Goal: Task Accomplishment & Management: Manage account settings

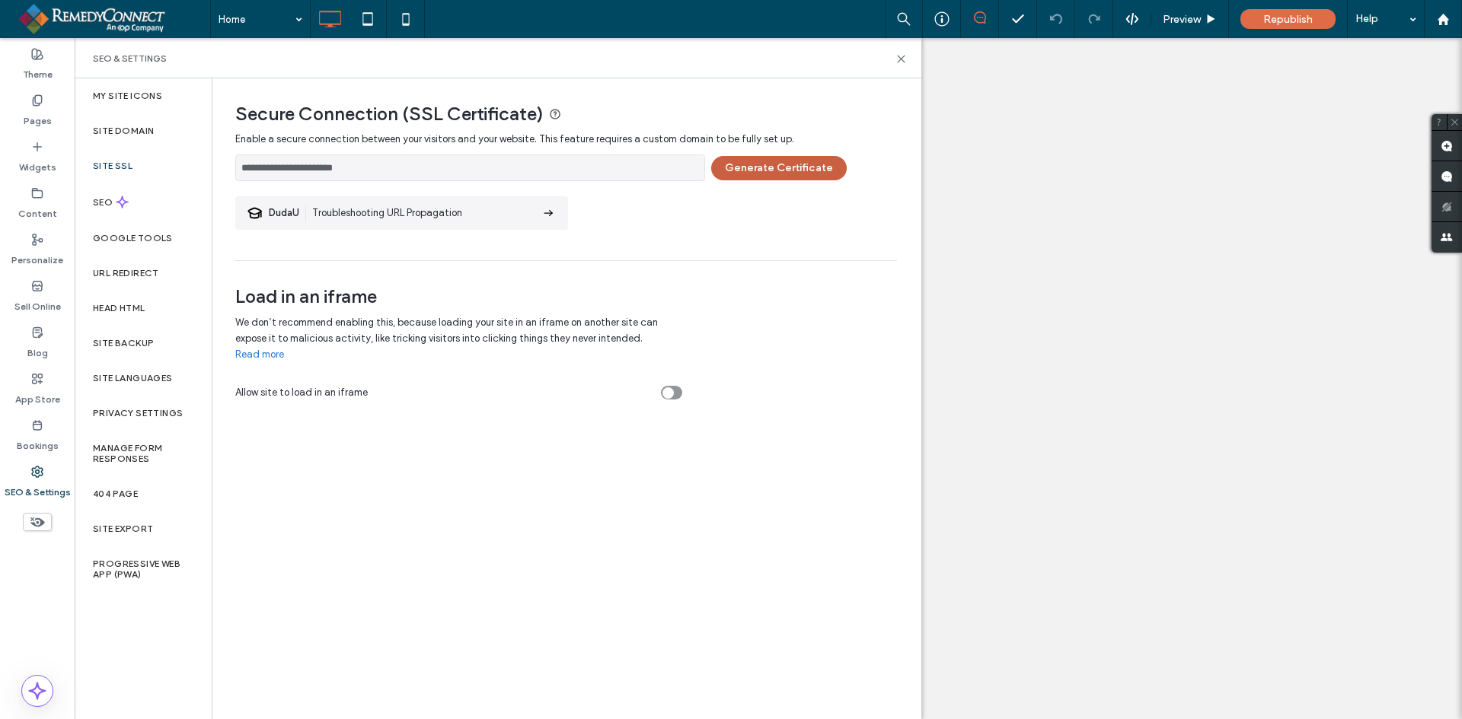
click at [738, 169] on button "Generate Certificate" at bounding box center [779, 168] width 136 height 24
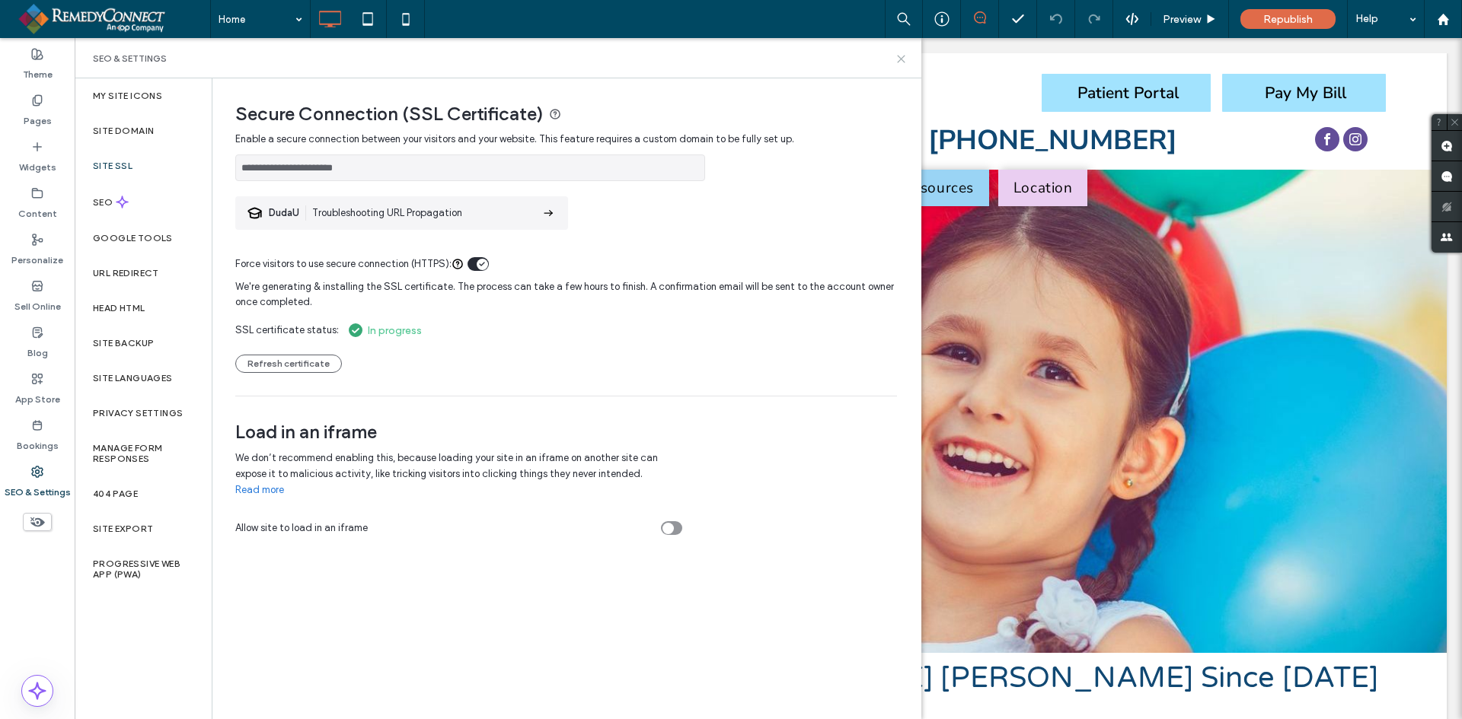
click at [899, 56] on use at bounding box center [901, 59] width 7 height 7
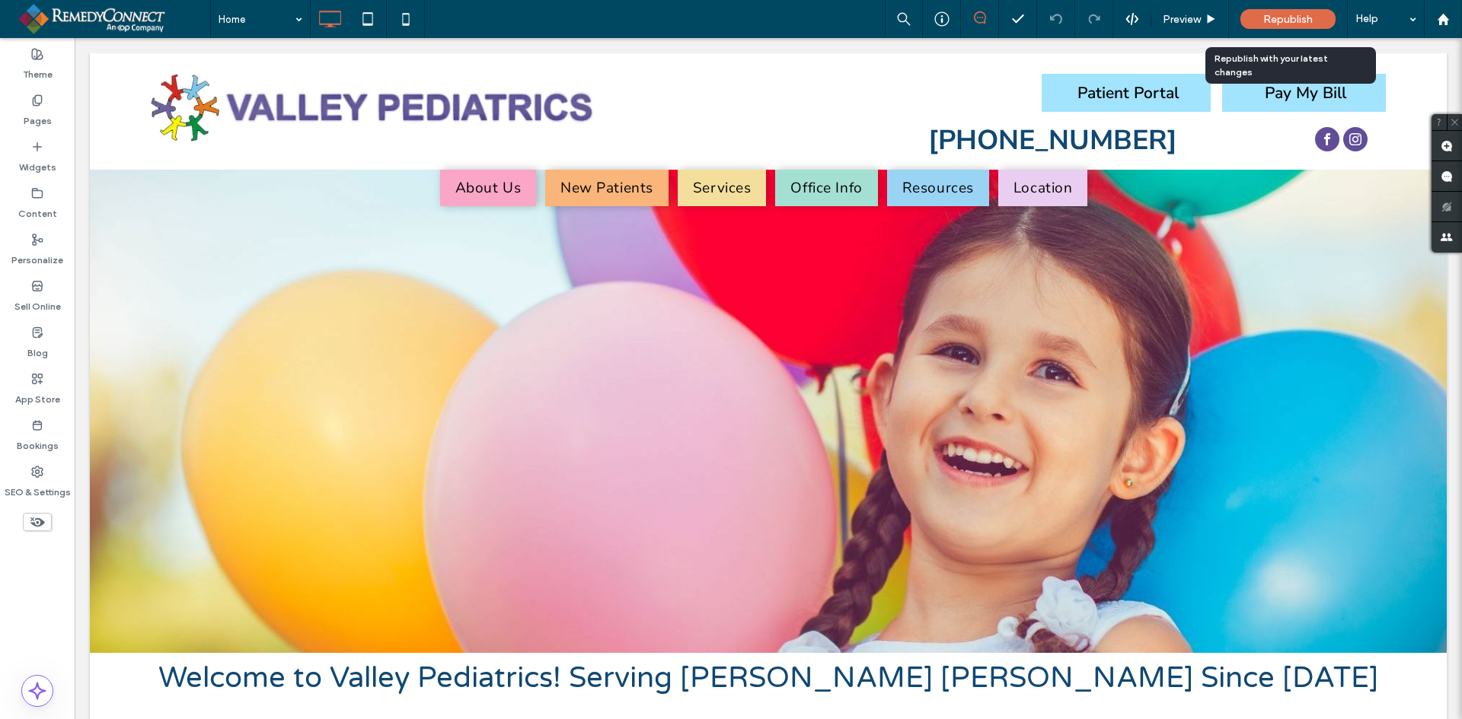
click at [1304, 18] on span "Republish" at bounding box center [1287, 19] width 49 height 13
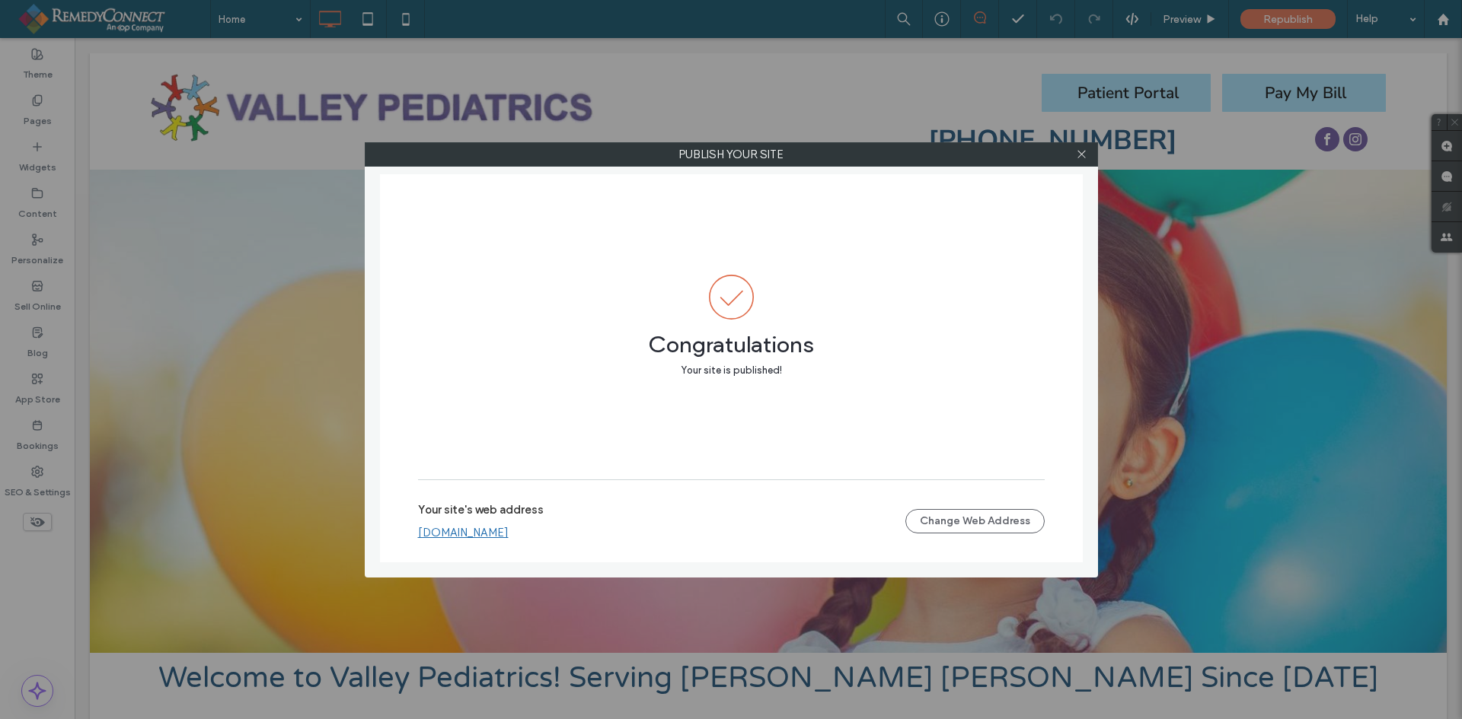
click at [468, 534] on link "[DOMAIN_NAME]" at bounding box center [463, 533] width 91 height 14
click at [1083, 150] on icon at bounding box center [1081, 153] width 11 height 11
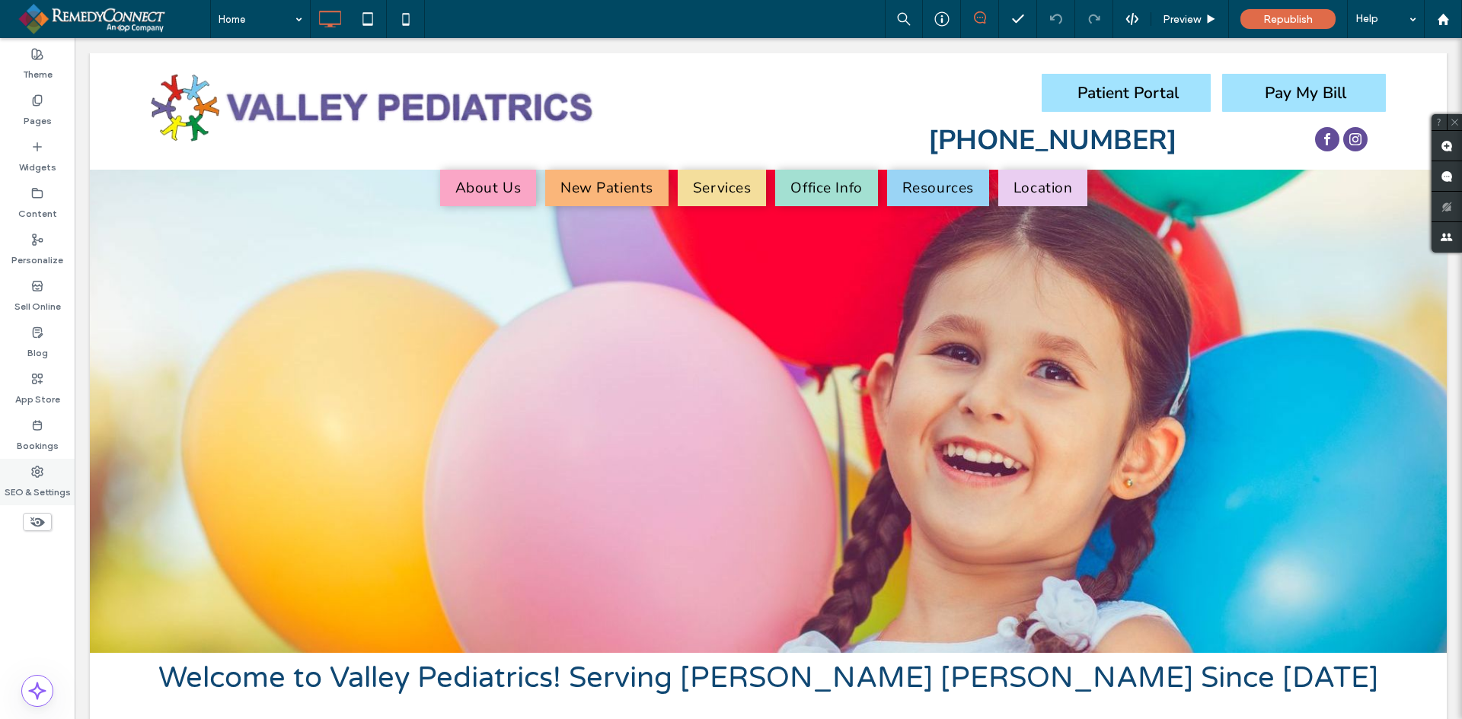
click at [37, 486] on label "SEO & Settings" at bounding box center [38, 488] width 66 height 21
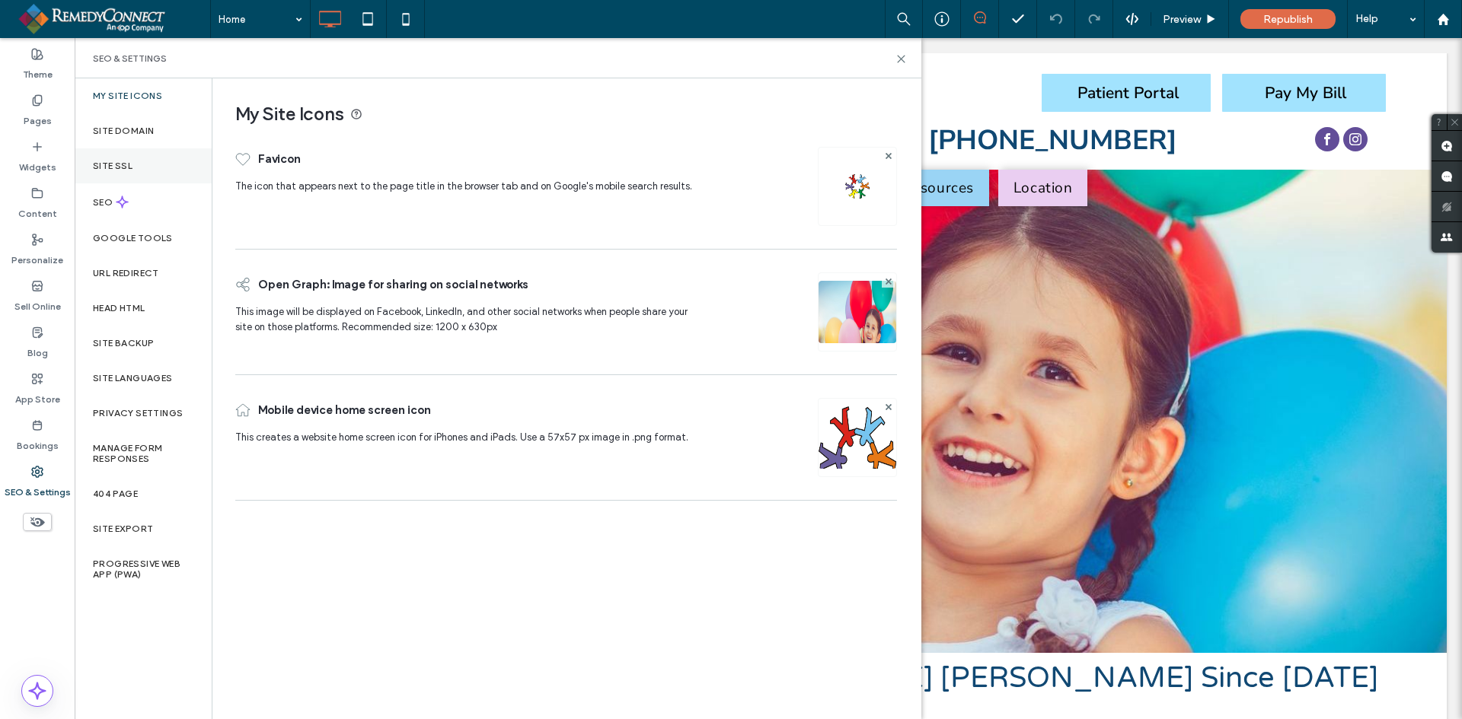
click at [150, 158] on div "Site SSL" at bounding box center [143, 165] width 137 height 35
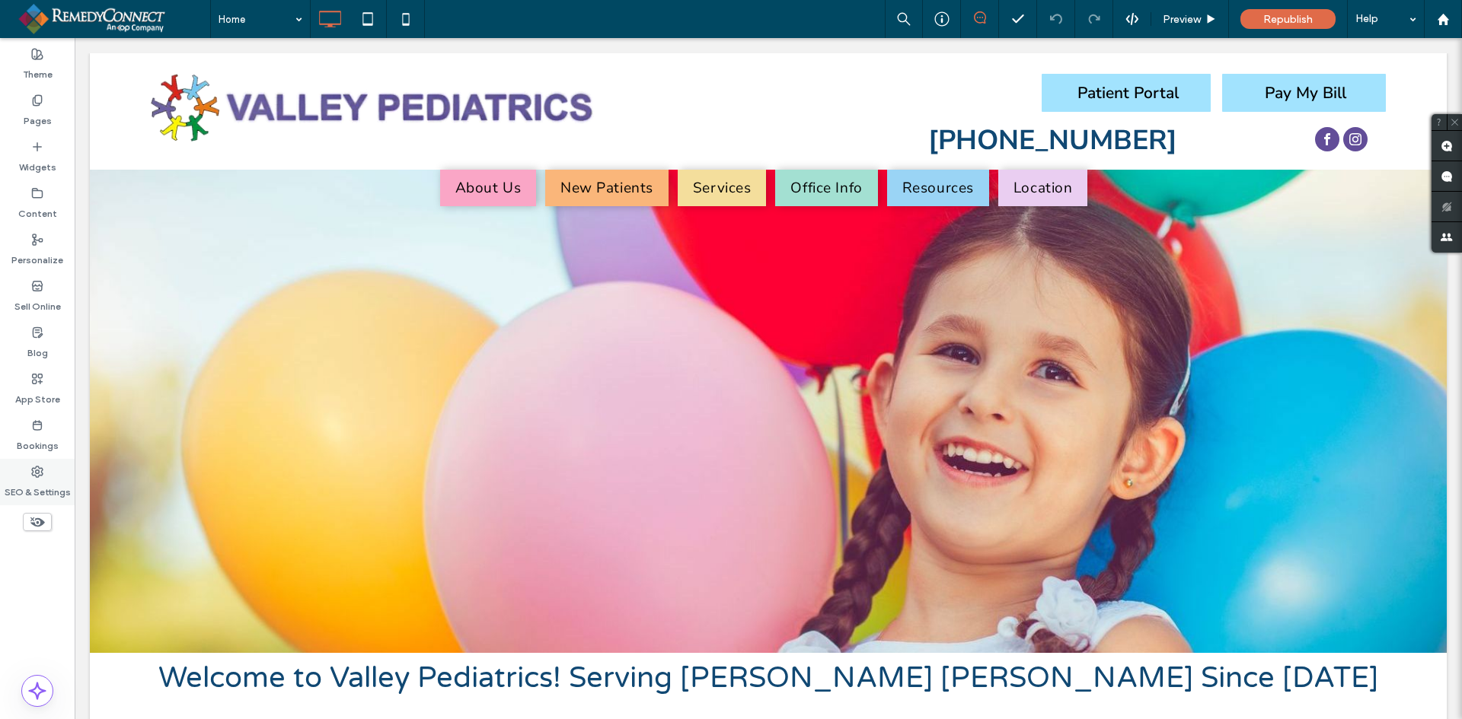
click at [40, 487] on label "SEO & Settings" at bounding box center [38, 488] width 66 height 21
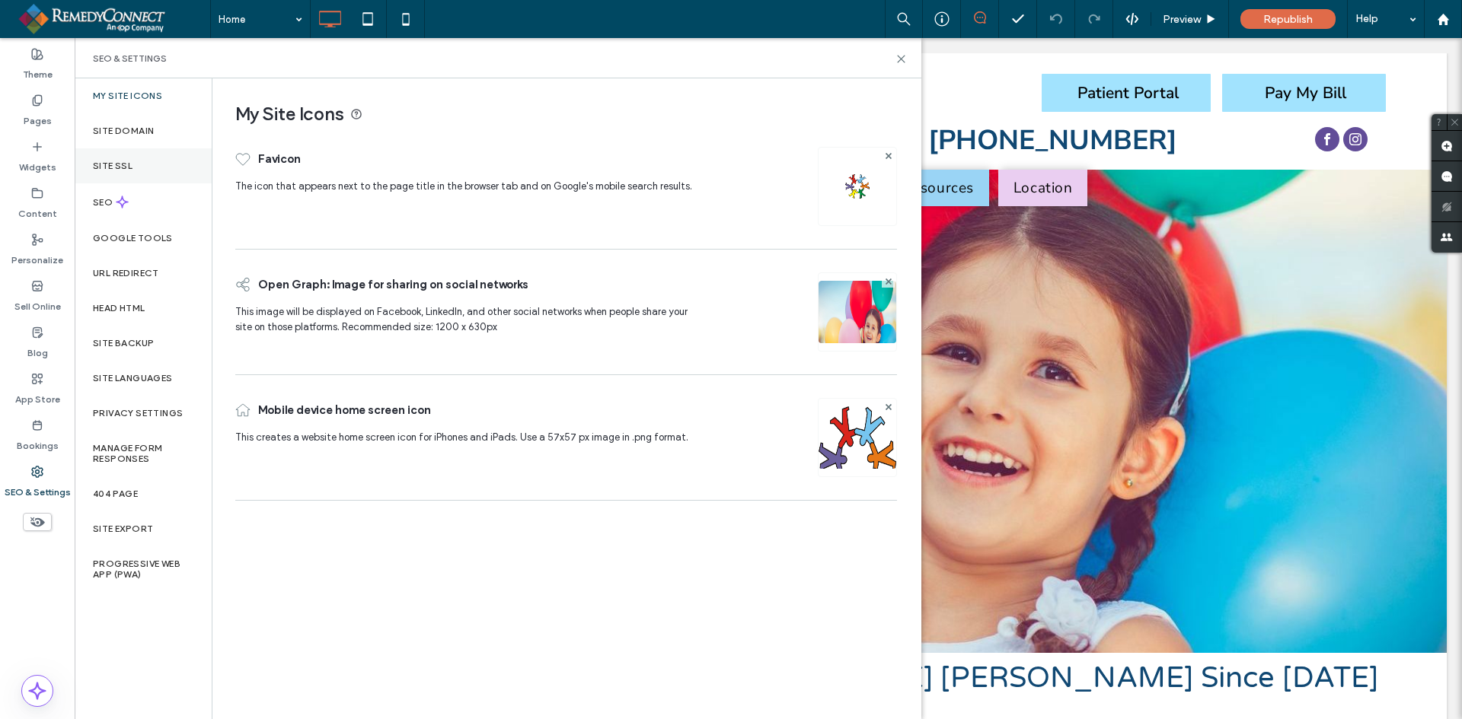
click at [139, 162] on div "Site SSL" at bounding box center [143, 165] width 137 height 35
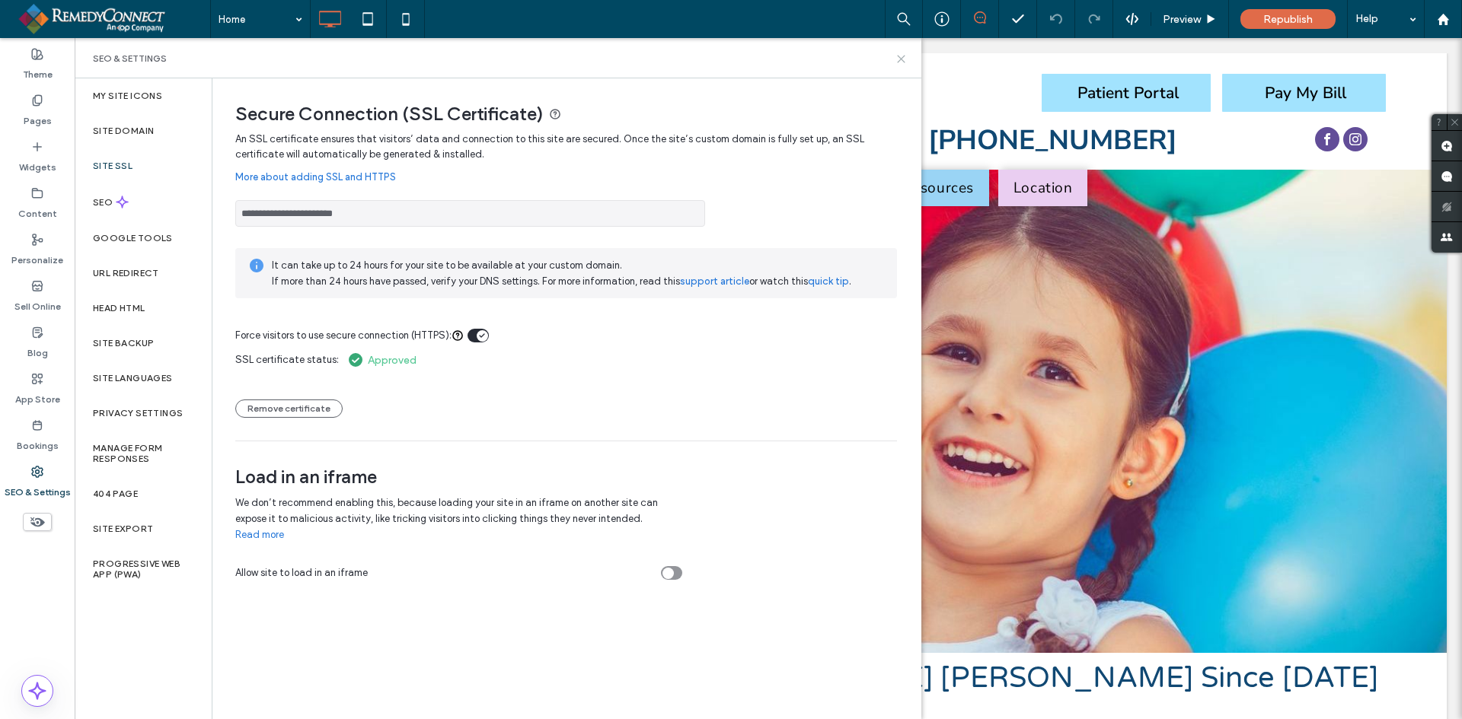
click at [896, 56] on icon at bounding box center [900, 58] width 11 height 11
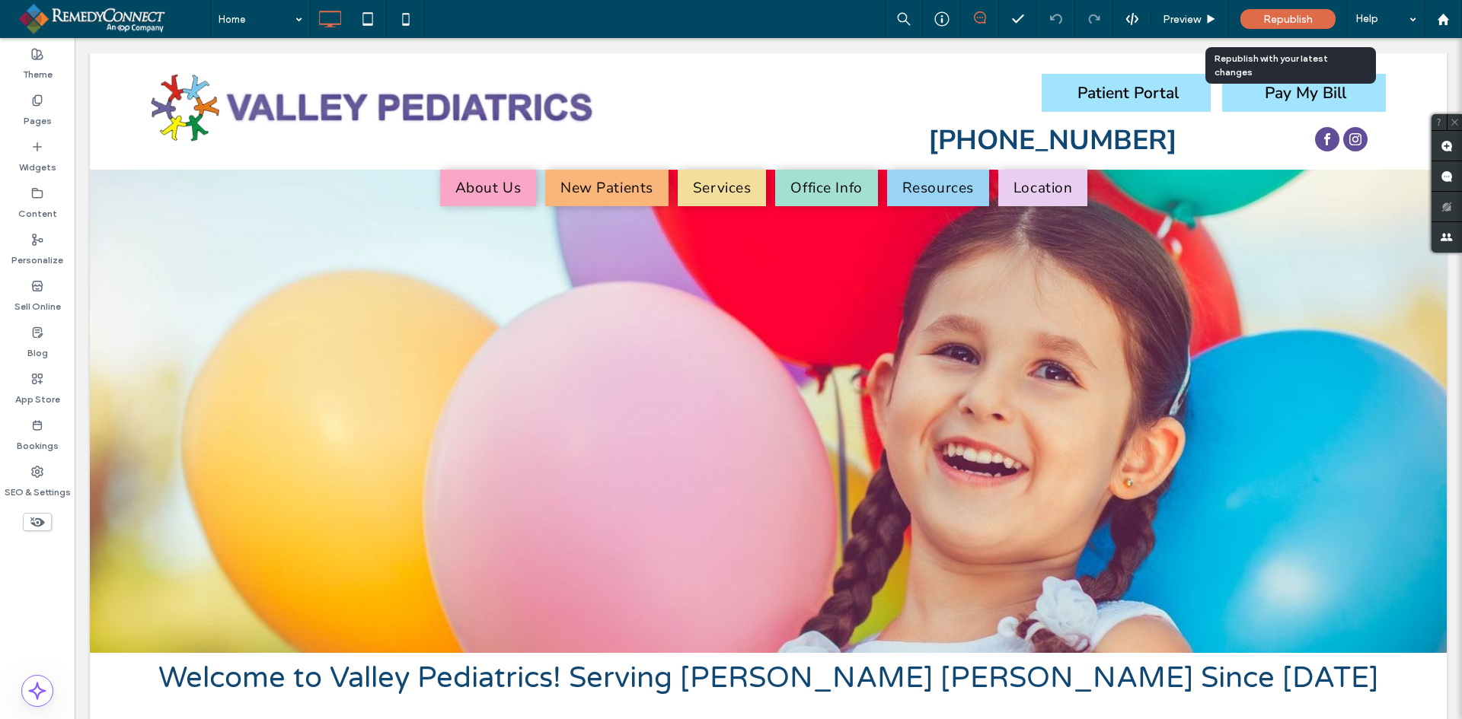
click at [1265, 14] on span "Republish" at bounding box center [1287, 19] width 49 height 13
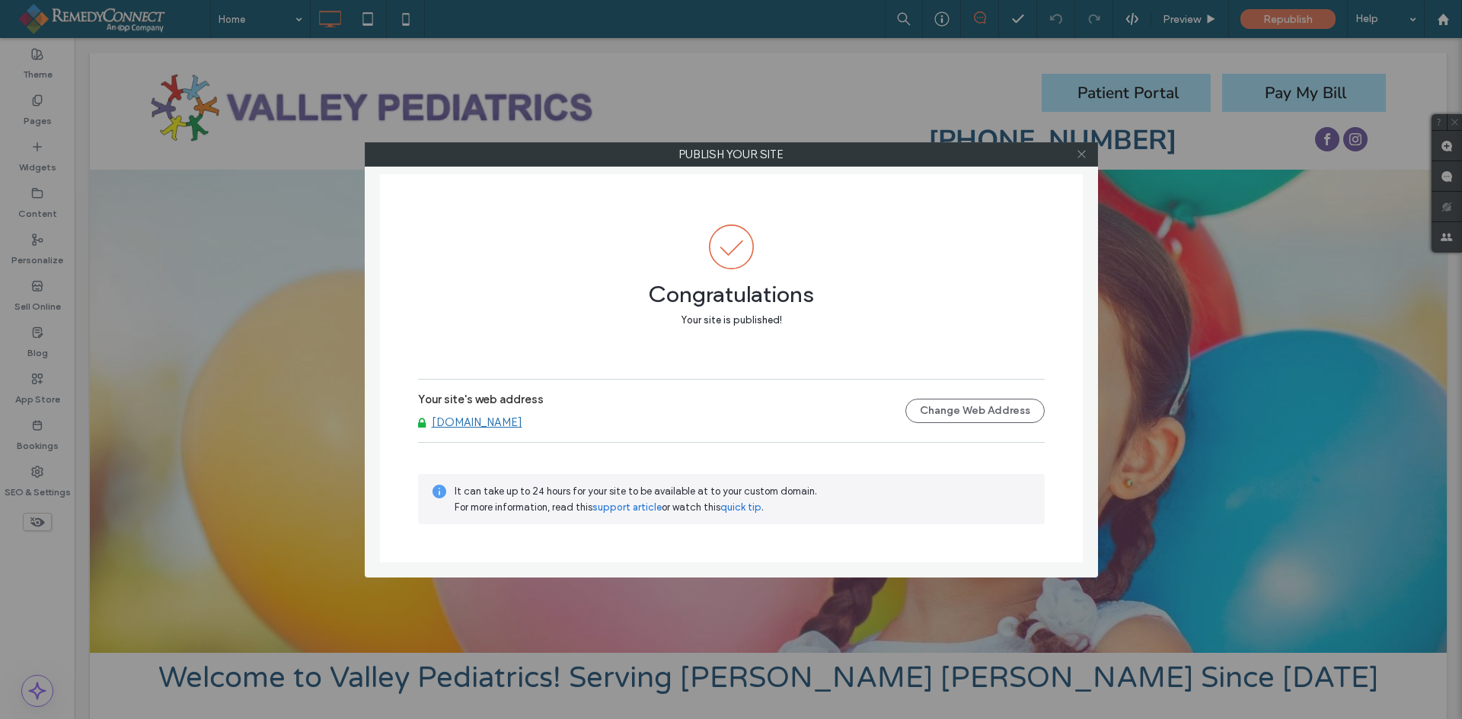
click at [1086, 151] on icon at bounding box center [1081, 153] width 11 height 11
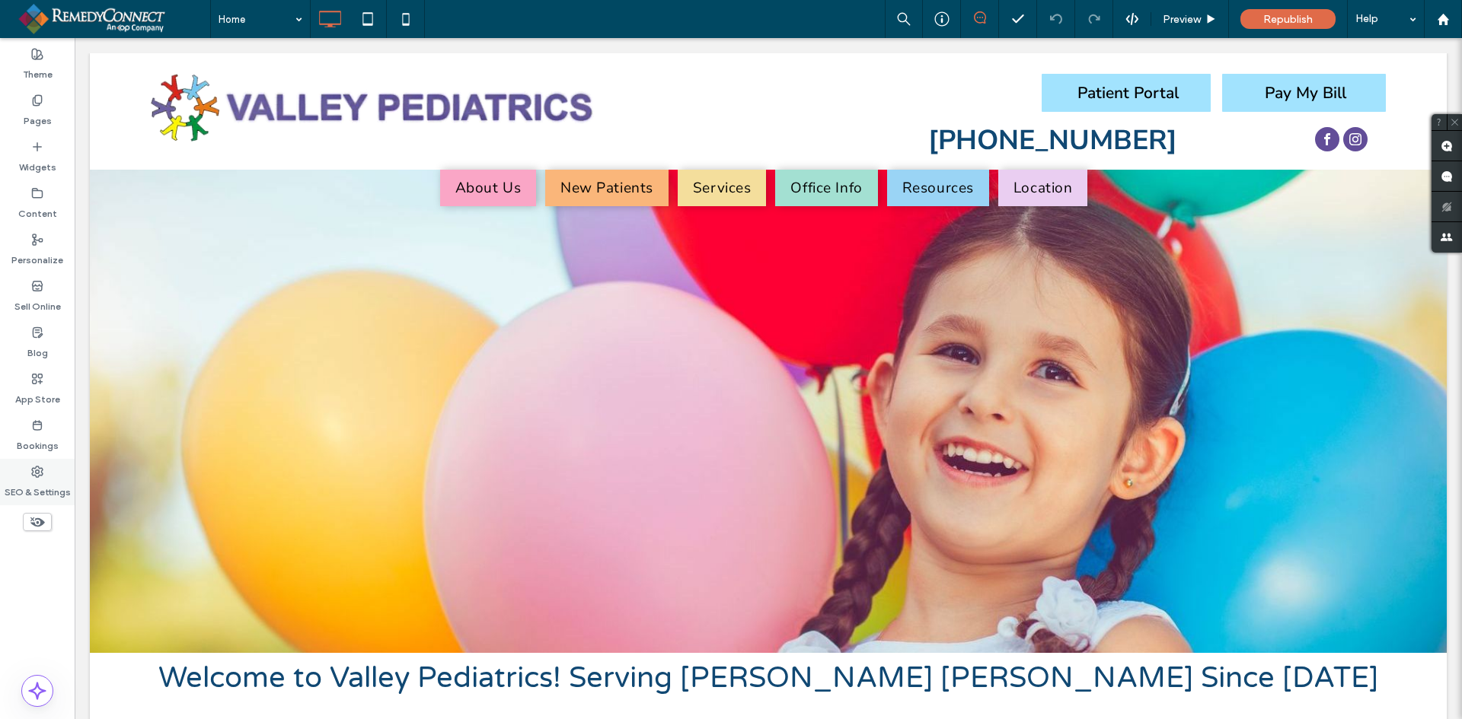
click at [42, 476] on icon at bounding box center [37, 472] width 12 height 12
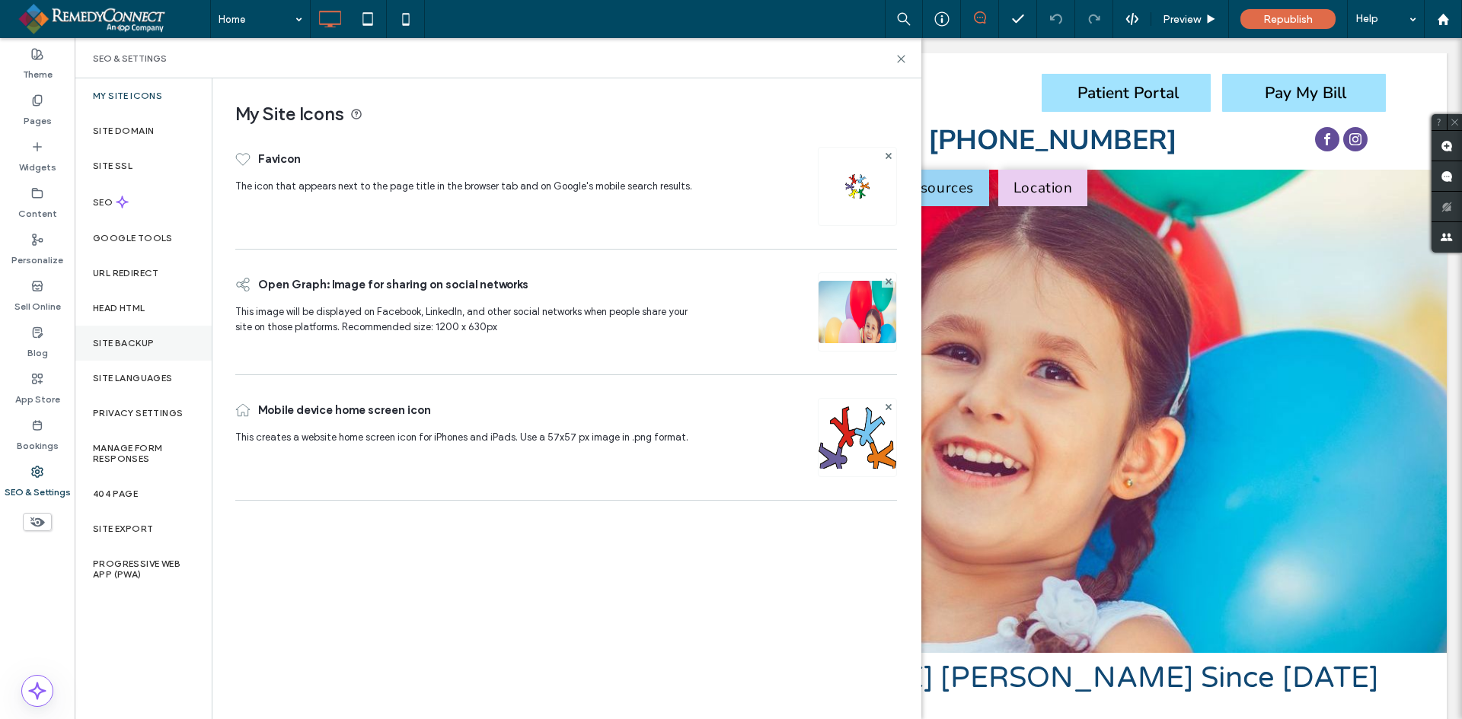
click at [111, 350] on div "Site Backup" at bounding box center [143, 343] width 137 height 35
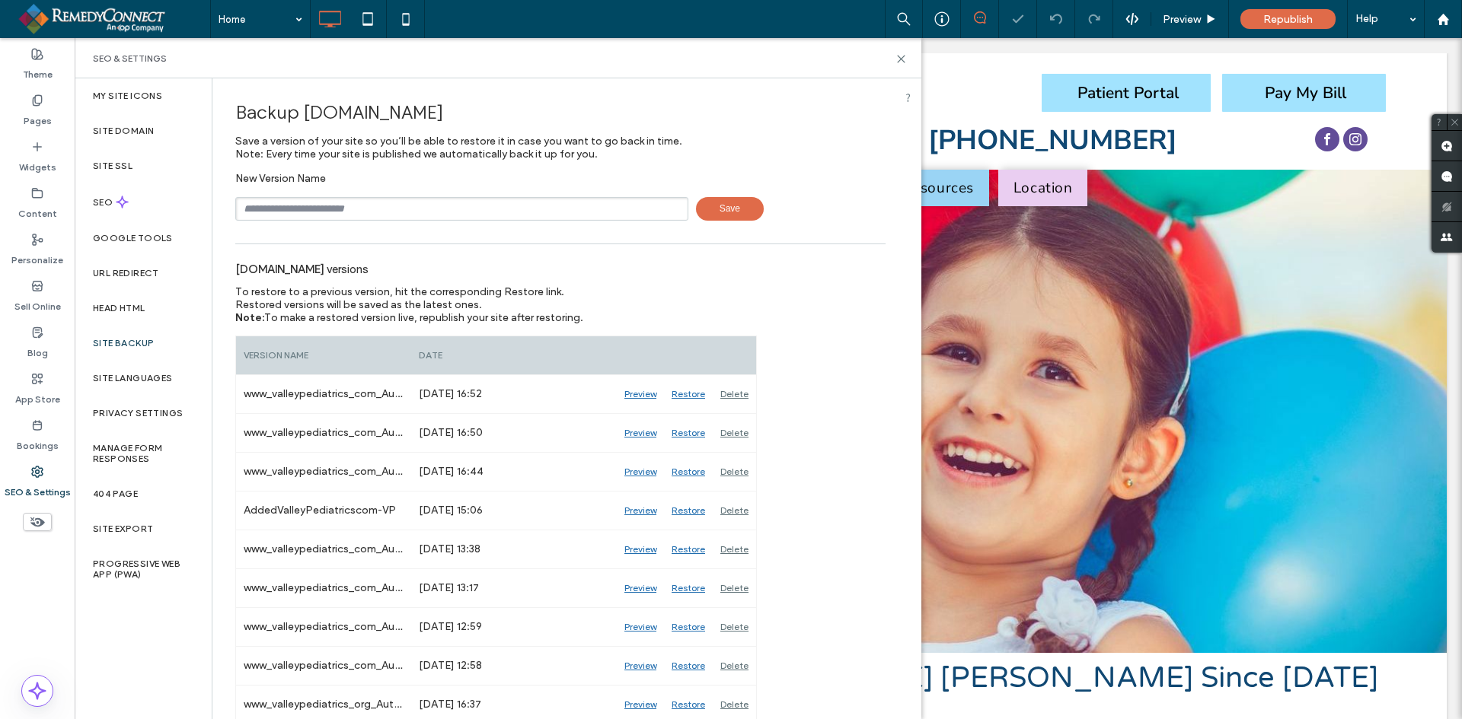
click at [408, 203] on input "text" at bounding box center [461, 209] width 453 height 24
type input "**********"
click at [728, 203] on span "Save" at bounding box center [730, 209] width 68 height 24
click at [901, 60] on icon at bounding box center [900, 58] width 11 height 11
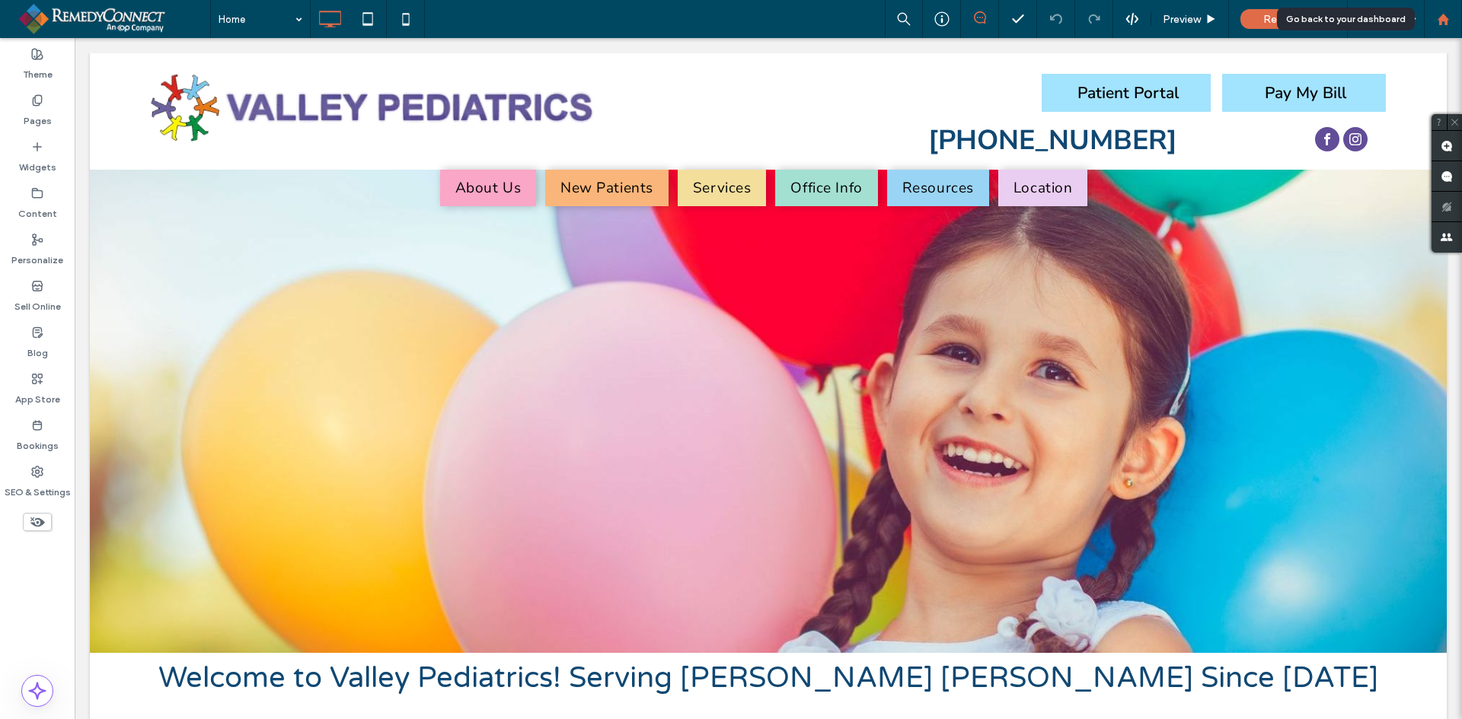
drag, startPoint x: 1440, startPoint y: 18, endPoint x: 1428, endPoint y: 9, distance: 14.8
click at [1440, 18] on use at bounding box center [1441, 18] width 11 height 11
